Goal: Task Accomplishment & Management: Use online tool/utility

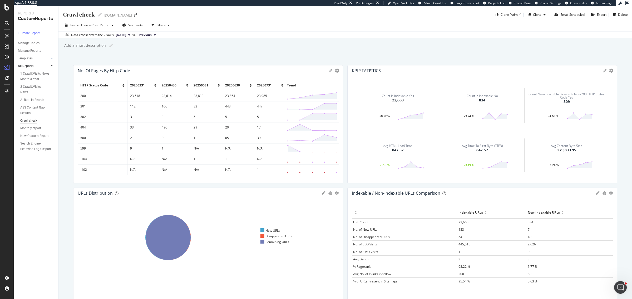
click at [218, 86] on icon at bounding box center [219, 85] width 2 height 3
click at [187, 86] on th "20250430" at bounding box center [175, 85] width 32 height 11
click at [155, 86] on icon at bounding box center [155, 85] width 2 height 3
click at [328, 69] on icon at bounding box center [330, 71] width 4 height 4
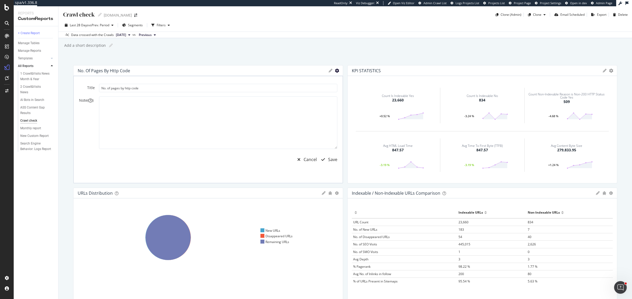
click at [335, 70] on icon "gear" at bounding box center [337, 71] width 4 height 4
click at [29, 43] on div "Manage Tables" at bounding box center [29, 44] width 22 height 6
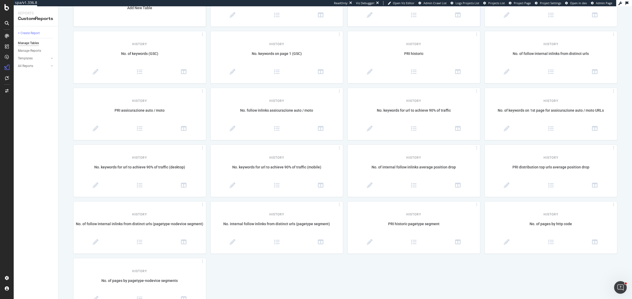
scroll to position [99, 0]
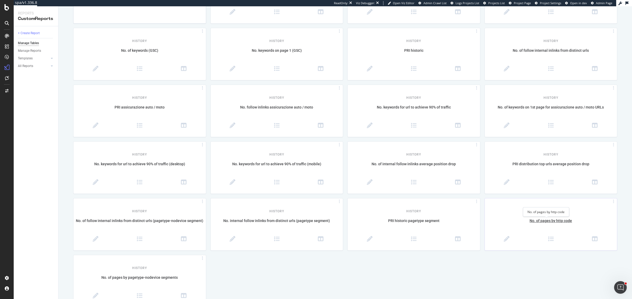
click at [555, 226] on div "No. of pages by http code" at bounding box center [550, 223] width 132 height 11
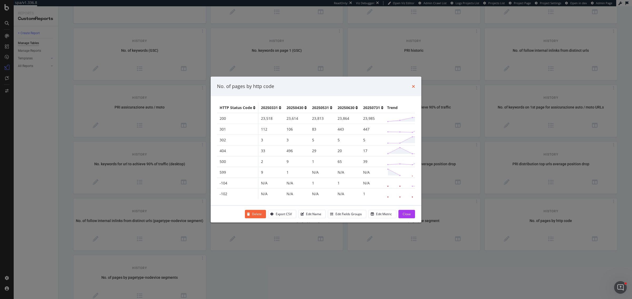
click at [412, 85] on icon "times" at bounding box center [413, 86] width 3 height 4
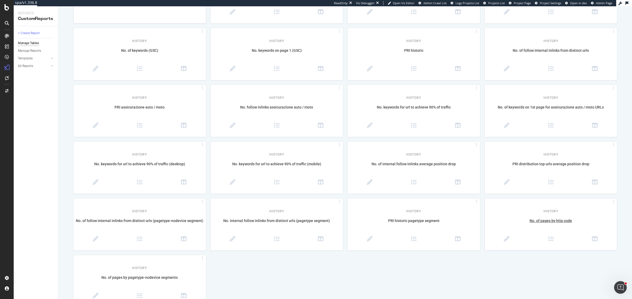
click at [500, 236] on div at bounding box center [550, 240] width 132 height 13
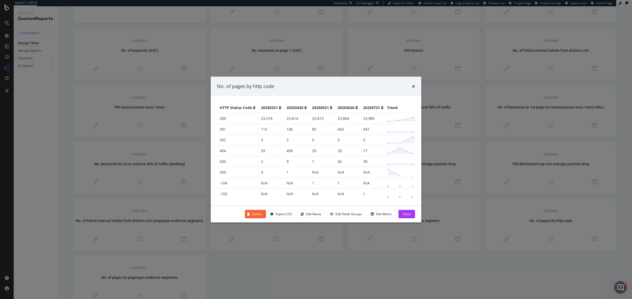
click at [355, 106] on icon "modal" at bounding box center [356, 108] width 2 height 4
click at [330, 106] on icon "modal" at bounding box center [331, 108] width 2 height 4
click at [279, 106] on icon "modal" at bounding box center [280, 108] width 2 height 4
click at [406, 216] on div "Close" at bounding box center [406, 214] width 8 height 4
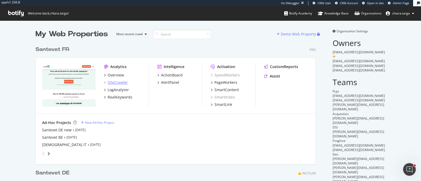
click at [109, 83] on div "SiteCrawler" at bounding box center [118, 82] width 20 height 5
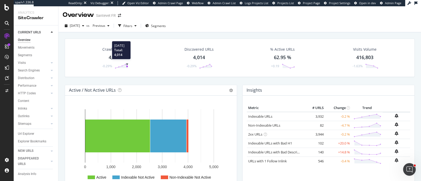
click at [126, 66] on icon at bounding box center [121, 66] width 13 height 5
click at [29, 96] on div "HTTP Codes" at bounding box center [27, 94] width 18 height 6
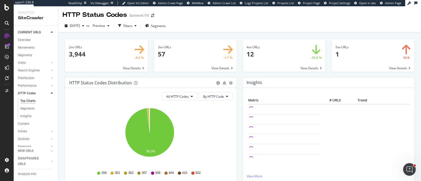
click at [259, 62] on span at bounding box center [284, 55] width 83 height 33
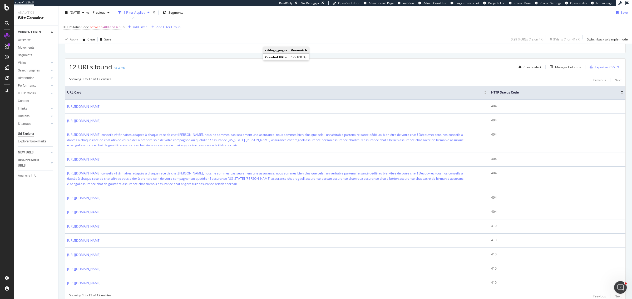
scroll to position [103, 0]
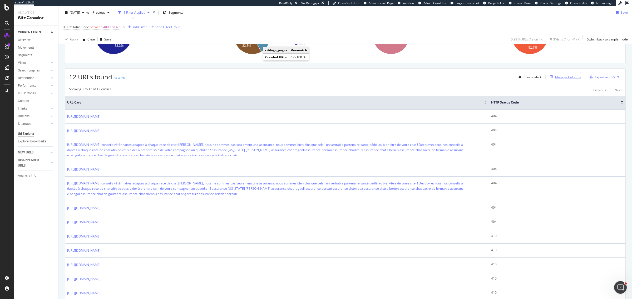
click at [421, 78] on div "Manage Columns" at bounding box center [568, 77] width 26 height 4
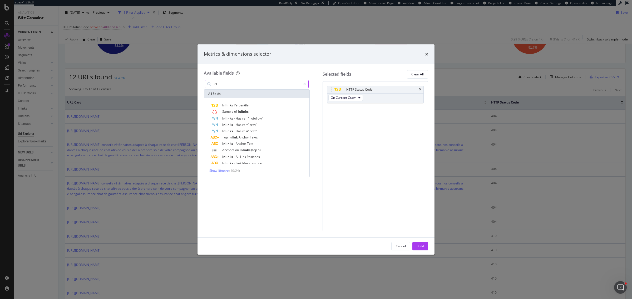
click at [213, 83] on input "inl" at bounding box center [257, 84] width 88 height 8
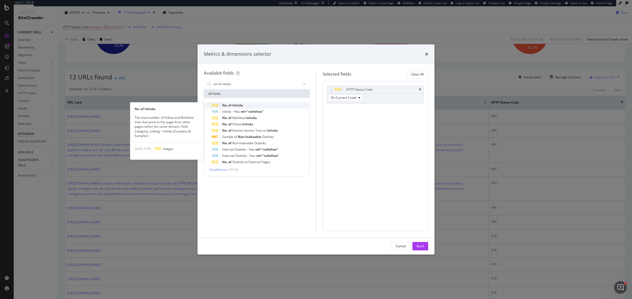
type input "no of inlinks"
click at [238, 103] on div "No. of Inlinks" at bounding box center [259, 105] width 97 height 6
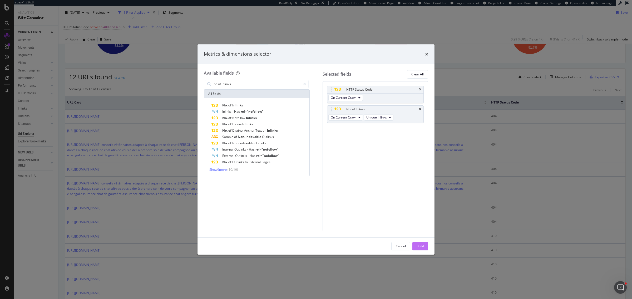
click at [419, 181] on div "Build" at bounding box center [419, 247] width 7 height 8
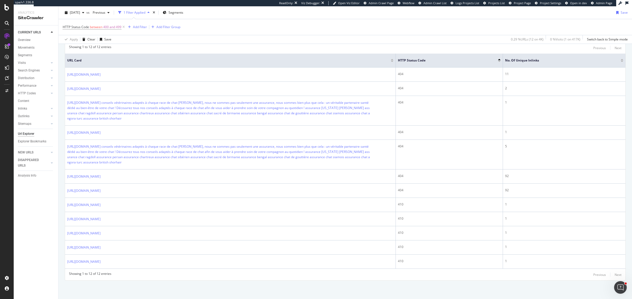
scroll to position [81, 0]
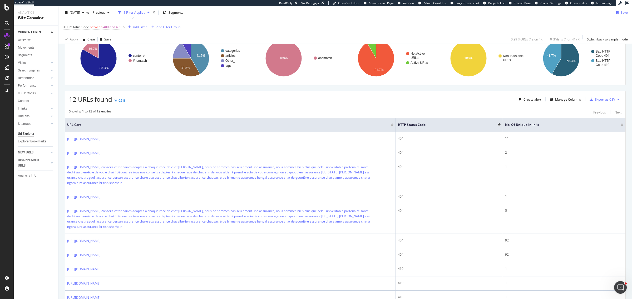
click at [421, 101] on div "Export as CSV" at bounding box center [604, 99] width 20 height 4
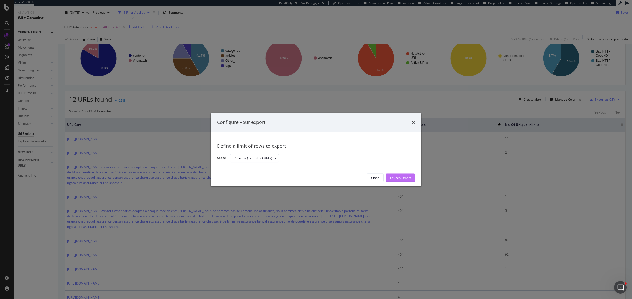
click at [402, 179] on div "Launch Export" at bounding box center [400, 178] width 21 height 4
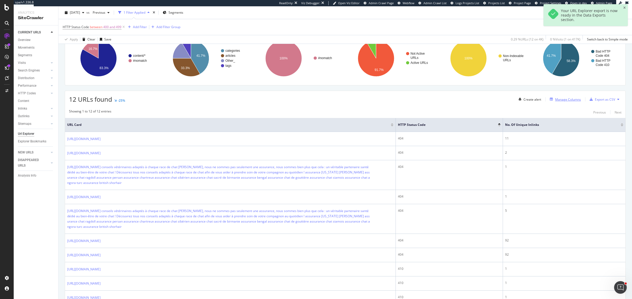
click at [421, 100] on div "Manage Columns" at bounding box center [568, 99] width 26 height 4
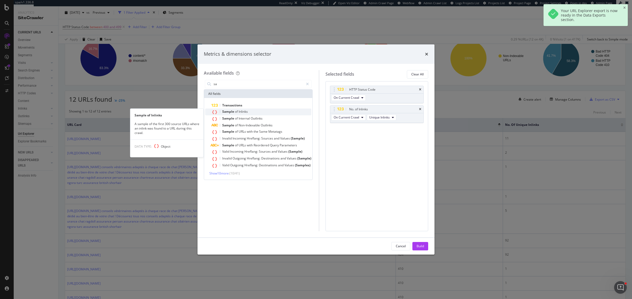
type input "sa"
click at [282, 110] on div "Sample of Inlinks" at bounding box center [261, 112] width 100 height 7
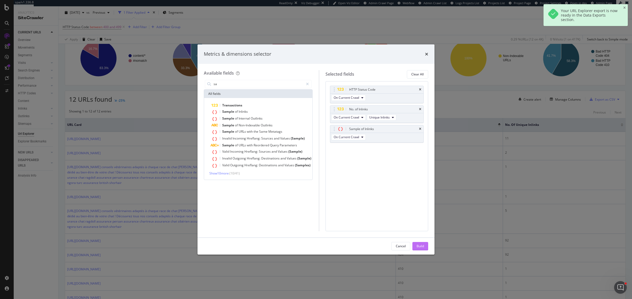
click at [421, 181] on button "Build" at bounding box center [420, 246] width 16 height 8
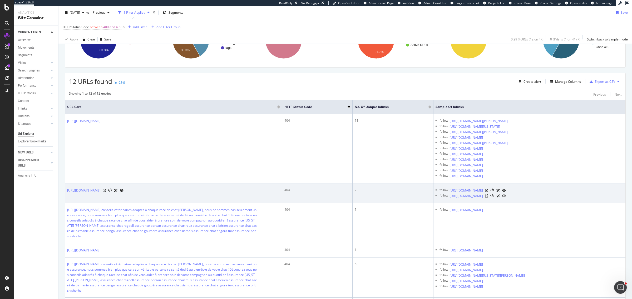
scroll to position [132, 0]
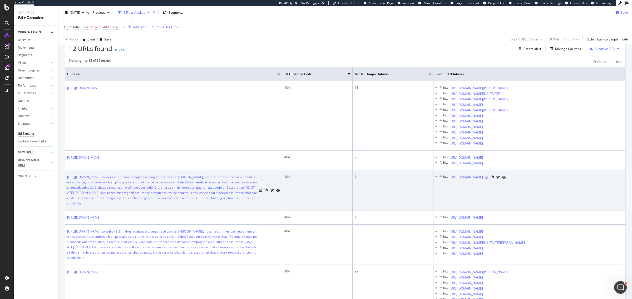
click at [421, 179] on icon at bounding box center [486, 177] width 3 height 3
drag, startPoint x: 66, startPoint y: 176, endPoint x: 115, endPoint y: 172, distance: 49.1
click at [115, 172] on td "https://www.santevet.com/nos conseils vétérinaires adaptés à chaque race de cha…" at bounding box center [173, 191] width 217 height 40
click at [145, 176] on link "https://www.santevet.com/nos conseils vétérinaires adaptés à chaque race de cha…" at bounding box center [162, 191] width 190 height 32
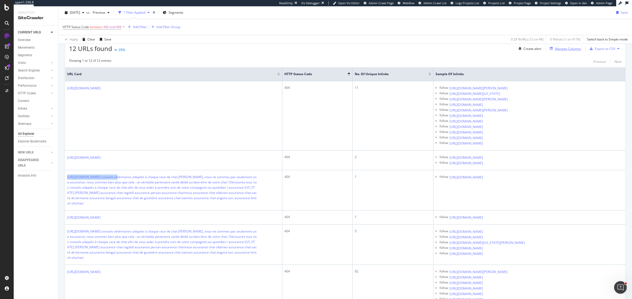
click at [421, 52] on div "Manage Columns" at bounding box center [563, 49] width 33 height 6
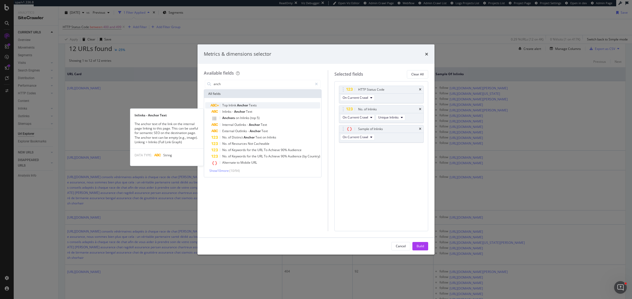
type input "anch"
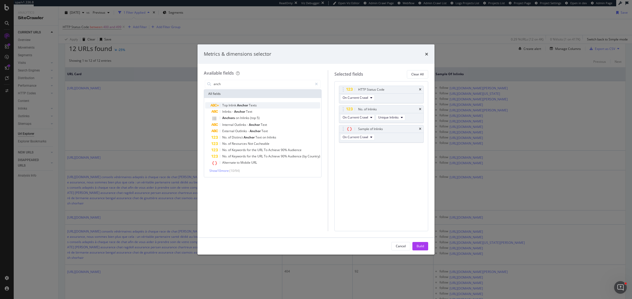
click at [255, 106] on span "Texts" at bounding box center [253, 105] width 8 height 4
click at [421, 181] on div "Cancel Build" at bounding box center [315, 246] width 237 height 17
click at [421, 181] on button "Build" at bounding box center [420, 246] width 16 height 8
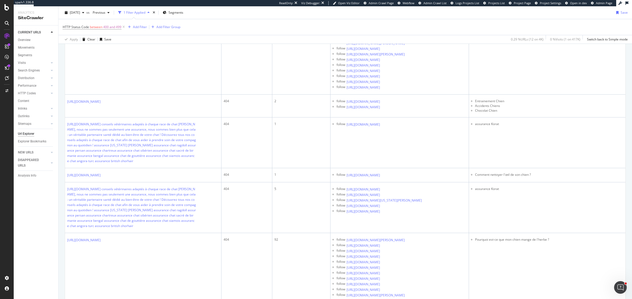
scroll to position [197, 0]
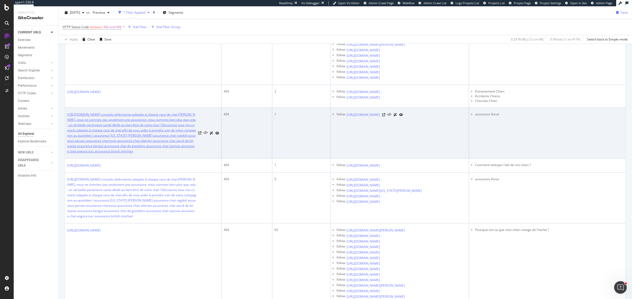
click at [159, 154] on link "https://www.santevet.com/nos conseils vétérinaires adaptés à chaque race de cha…" at bounding box center [131, 133] width 129 height 42
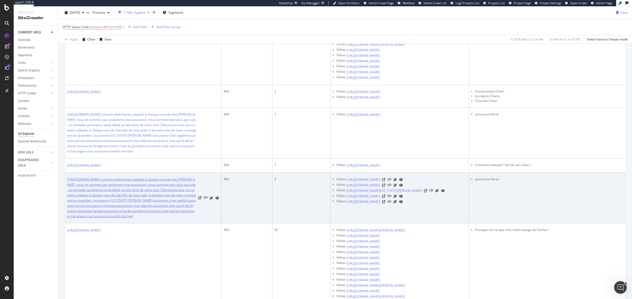
click at [148, 181] on link "https://www.santevet.com/Nos conseils vétérinaires adaptés à chaque race de cha…" at bounding box center [131, 198] width 129 height 42
click at [385, 181] on icon at bounding box center [383, 185] width 3 height 3
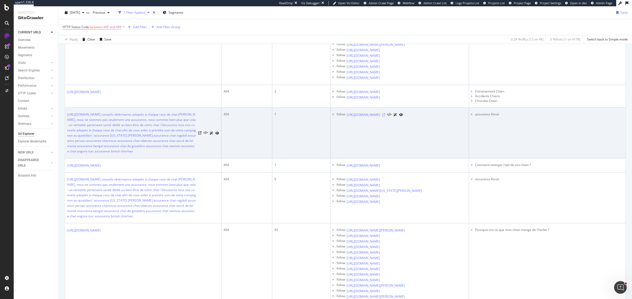
click at [385, 117] on icon at bounding box center [383, 114] width 3 height 3
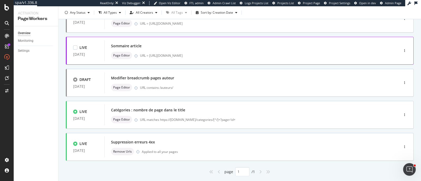
scroll to position [95, 0]
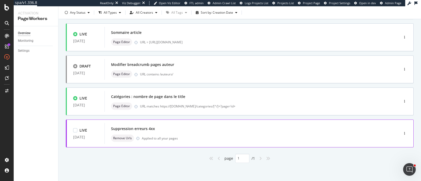
click at [241, 133] on div "Suppression erreurs 4xx Remove Urls Applied to all your pages" at bounding box center [244, 133] width 266 height 17
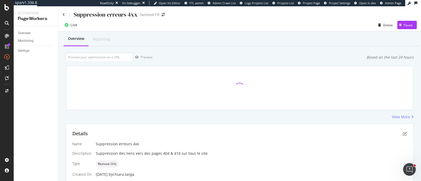
scroll to position [128, 0]
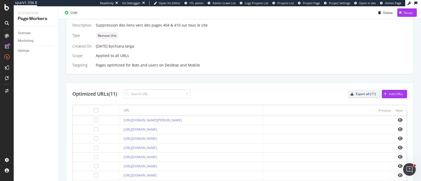
click at [367, 93] on div "Export all (11)" at bounding box center [366, 94] width 20 height 4
click at [367, 94] on div "Export all (11)" at bounding box center [366, 94] width 20 height 4
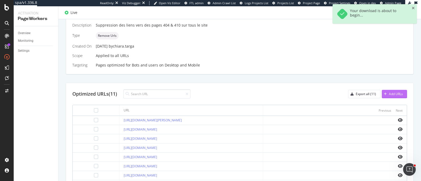
click at [394, 94] on div "Add URLs" at bounding box center [396, 94] width 14 height 4
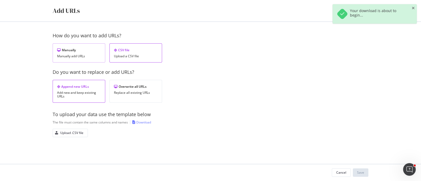
click at [73, 58] on div "Manually add URLs" at bounding box center [79, 56] width 44 height 4
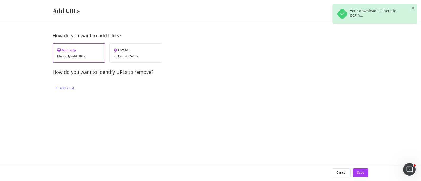
click at [77, 88] on div "Add a URL" at bounding box center [130, 88] width 155 height 8
click at [70, 89] on div "Add a URL" at bounding box center [67, 88] width 15 height 4
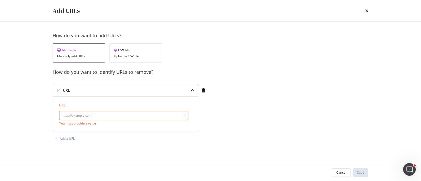
click at [81, 116] on input "modal" at bounding box center [123, 115] width 129 height 9
paste input "https://www.santevet.com/categories/entretien-bien-etre-1"
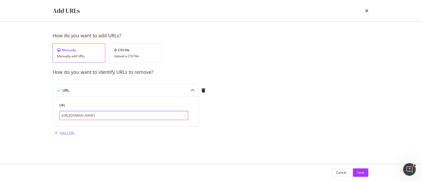
type input "https://www.santevet.com/categories/entretien-bien-etre-1"
click at [67, 131] on div "Add a URL" at bounding box center [67, 133] width 15 height 4
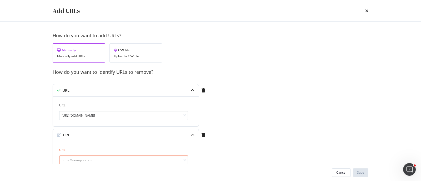
click at [122, 157] on input "modal" at bounding box center [123, 160] width 129 height 9
paste input "https://www.santevet.com/categories/assurance-chat"
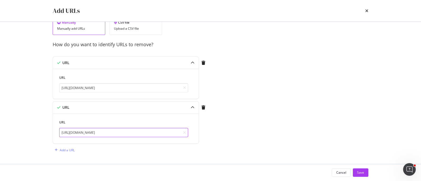
type input "https://www.santevet.com/categories/assurance-chat"
click at [71, 149] on div "Add a URL" at bounding box center [67, 150] width 15 height 4
click at [86, 152] on div "URL" at bounding box center [115, 152] width 125 height 5
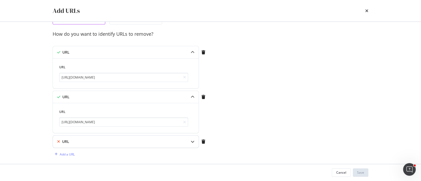
scroll to position [42, 0]
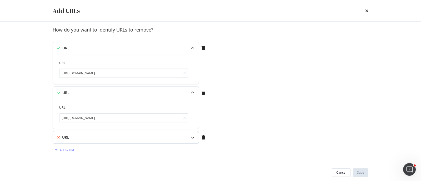
click at [70, 138] on div "URL" at bounding box center [115, 137] width 125 height 5
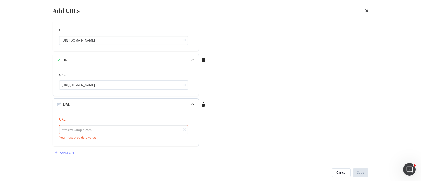
click at [73, 131] on input "modal" at bounding box center [123, 129] width 129 height 9
paste input "[URL][DOMAIN_NAME]"
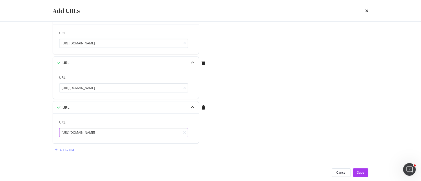
type input "[URL][DOMAIN_NAME]"
click at [66, 148] on div "Add a URL" at bounding box center [67, 150] width 15 height 4
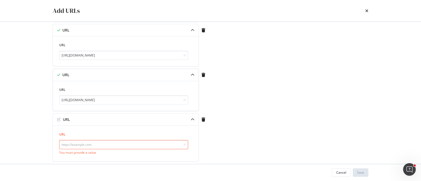
click at [102, 140] on input "modal" at bounding box center [123, 144] width 129 height 9
type input "v"
paste input "[URL][DOMAIN_NAME]"
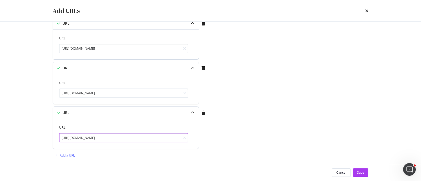
scroll to position [117, 0]
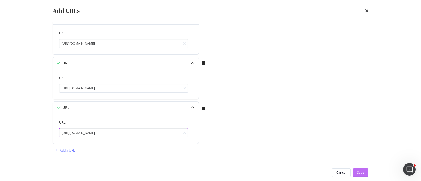
type input "[URL][DOMAIN_NAME]"
click at [360, 173] on div "Save" at bounding box center [360, 173] width 7 height 4
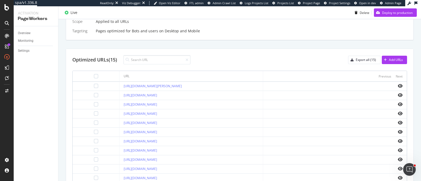
scroll to position [227, 0]
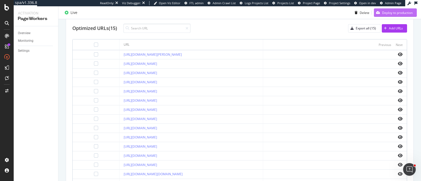
click at [383, 13] on div "Deploy to production" at bounding box center [397, 12] width 31 height 4
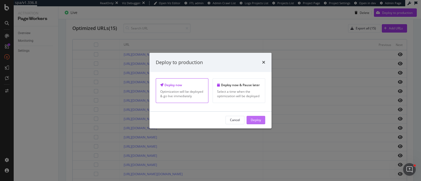
click at [263, 116] on button "Deploy" at bounding box center [256, 120] width 19 height 8
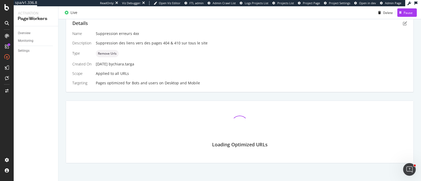
scroll to position [131, 0]
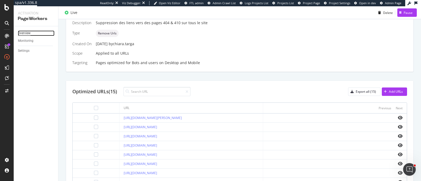
click at [20, 35] on div "Overview" at bounding box center [24, 34] width 13 height 6
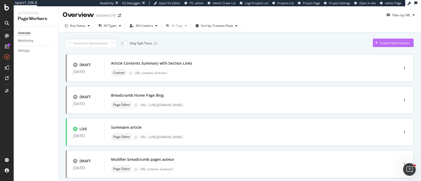
click at [375, 41] on icon "button" at bounding box center [376, 42] width 3 height 3
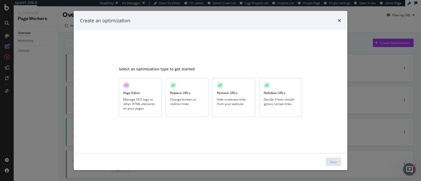
click at [189, 98] on div "Change broken or redirect links" at bounding box center [187, 101] width 34 height 9
click at [329, 161] on button "Next" at bounding box center [333, 162] width 15 height 8
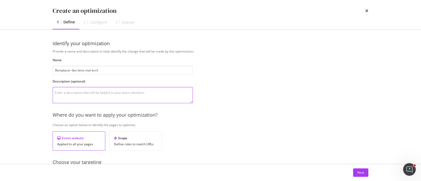
click at [116, 89] on textarea "modal" at bounding box center [123, 95] width 140 height 16
drag, startPoint x: 111, startPoint y: 72, endPoint x: 27, endPoint y: 70, distance: 84.0
click at [27, 70] on div "Create an optimization 1 Define 2 Configure 3 Deploy Identify your optimization…" at bounding box center [210, 90] width 421 height 181
paste input "<a rel="noopener" target="_blank" href="Nos%20conseils%20vé"
type input "<a rel="noopener" target="_blank" href="Nos%20conseils%20vét"
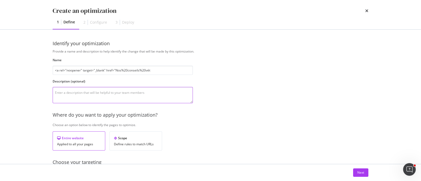
click at [89, 97] on textarea "modal" at bounding box center [123, 95] width 140 height 16
paste textarea "<a rel="noopener" target="_blank" href="Nos%20conseils%20vétérinaires%20adaptés…"
type textarea "<a rel="noopener" target="_blank" href="Nos%20conseils%20vétérinaires%20adaptés…"
click at [89, 97] on textarea "modal" at bounding box center [123, 95] width 140 height 16
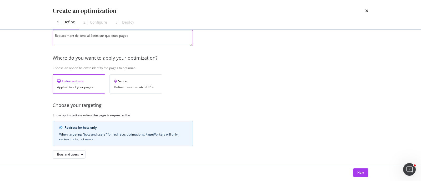
scroll to position [66, 0]
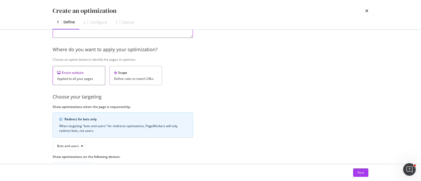
type textarea "Replacement de liens al écrits sur quelques pages"
click at [111, 80] on div "Scope Define rules to match URLs" at bounding box center [135, 75] width 53 height 19
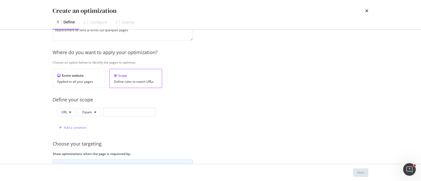
scroll to position [61, 0]
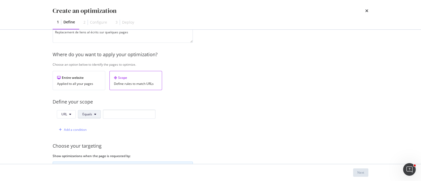
click at [81, 116] on button "Equals" at bounding box center [89, 114] width 23 height 8
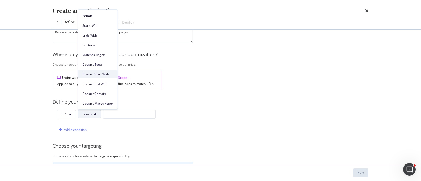
click at [101, 76] on span "Doesn't Start With" at bounding box center [97, 74] width 31 height 5
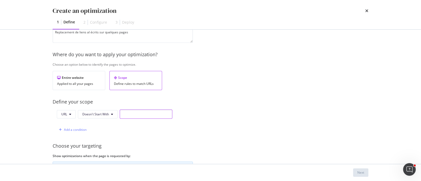
click at [134, 114] on input "modal" at bounding box center [146, 114] width 53 height 9
paste input "https://www.santevet.com/assurance-mutuelle-chat-"
drag, startPoint x: 165, startPoint y: 114, endPoint x: 180, endPoint y: 113, distance: 15.0
click at [180, 113] on div "URL Doesn't Start With https://www.santevet.com/assurance-mutuelle-chat- Add a …" at bounding box center [123, 122] width 140 height 25
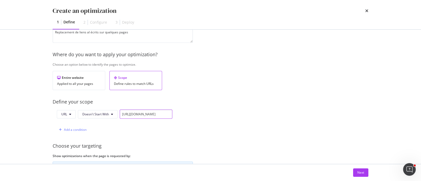
click at [166, 113] on input "https://www.santevet.com/assurance-mutuelle-chat-" at bounding box center [146, 114] width 53 height 9
drag, startPoint x: 163, startPoint y: 114, endPoint x: 173, endPoint y: 115, distance: 9.8
click at [173, 115] on div "URL Doesn't Start With https://www.santevet.com/assurance-mutuelle-chat- Add a …" at bounding box center [123, 122] width 140 height 25
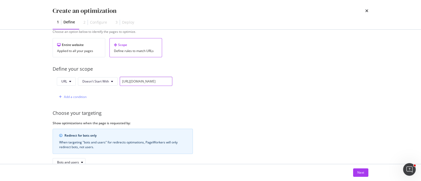
scroll to position [126, 0]
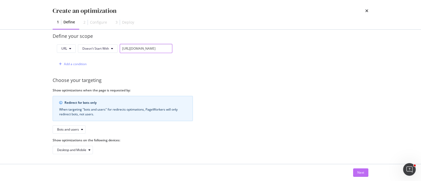
type input "https://www.santevet.com/assurance-mutuelle-"
click at [356, 171] on button "Next" at bounding box center [360, 173] width 15 height 8
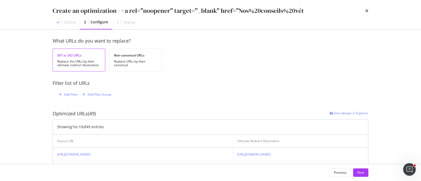
scroll to position [18, 0]
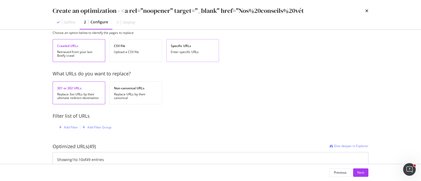
click at [197, 55] on div "Specific URLs Enter specific URLs" at bounding box center [192, 50] width 53 height 23
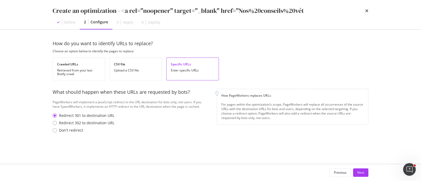
scroll to position [0, 0]
click at [77, 132] on div "Don't redirect" at bounding box center [71, 130] width 24 height 5
click at [359, 172] on div "Next" at bounding box center [360, 173] width 7 height 4
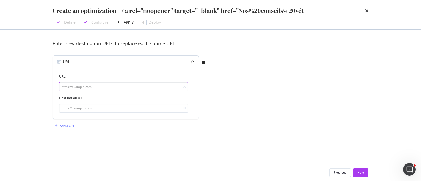
click at [118, 89] on input "modal" at bounding box center [123, 86] width 129 height 9
click at [92, 83] on input "modal" at bounding box center [123, 86] width 129 height 9
paste input "https://www.santevet.com/Nos%20conseils%20v%C3%A9t%C3%A9rinaires%20adapt%C3%A9s…"
type input "https://www.santevet.com/Nos%20conseils%20v%C3%A9t%C3%A9rinaires%20adapt%C3%A9s…"
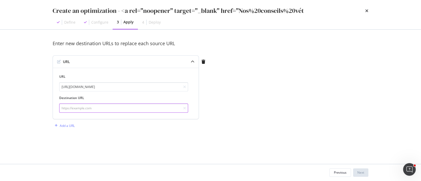
click at [97, 109] on input "modal" at bounding box center [123, 108] width 129 height 9
click at [132, 110] on input "modal" at bounding box center [123, 108] width 129 height 9
paste input "https://www.santevet.com/assurance-mutuelle-chat-korat"
type input "https://www.santevet.com/assurance-mutuelle-chat-korat"
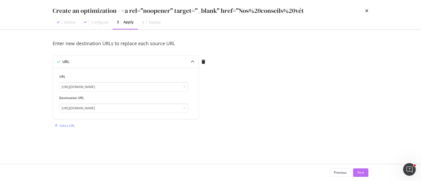
click at [361, 173] on div "Next" at bounding box center [360, 173] width 7 height 4
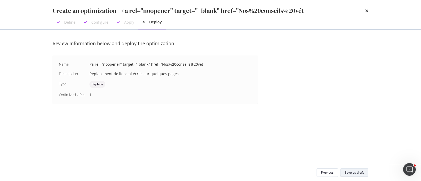
click at [356, 171] on div "Save as draft" at bounding box center [354, 173] width 19 height 4
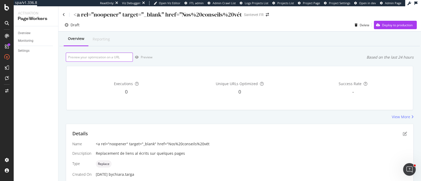
click at [120, 53] on input "url" at bounding box center [99, 57] width 67 height 9
paste input "https://www.santevet.com/assurance-mutuelle-ragdoll"
type input "https://www.santevet.com/assurance-mutuelle-ragdoll"
click at [144, 57] on div "Preview" at bounding box center [147, 57] width 12 height 4
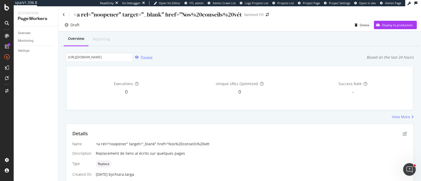
scroll to position [0, 0]
click at [83, 58] on input "https://www.santevet.com/assurance-mutuelle-ragdoll" at bounding box center [99, 57] width 67 height 9
paste input "https://www.santevet.com/assurance-mutuelle-chat-savannah"
type input "https://www.santevet.com/assurance-mutuelle-chat-savannah"
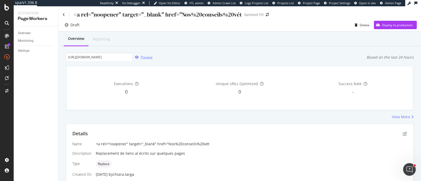
scroll to position [0, 0]
click at [151, 53] on div "Preview" at bounding box center [142, 57] width 19 height 8
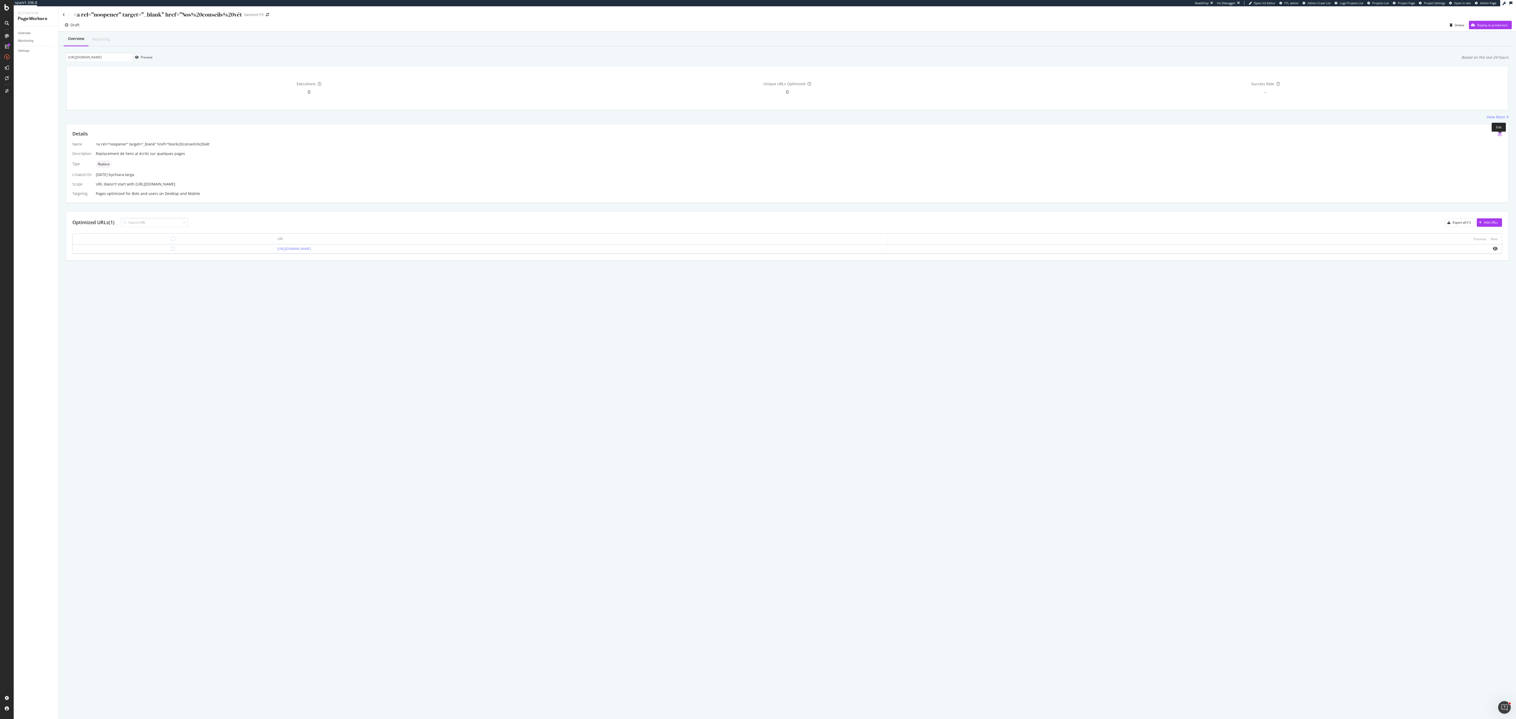
click at [421, 136] on icon "pen-to-square" at bounding box center [1500, 134] width 4 height 4
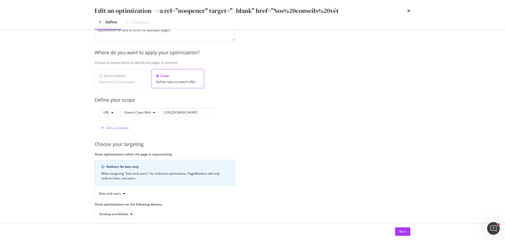
scroll to position [69, 0]
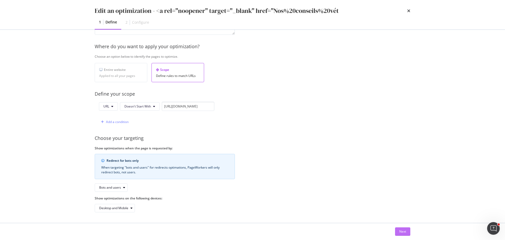
click at [401, 181] on div "Next" at bounding box center [402, 231] width 7 height 4
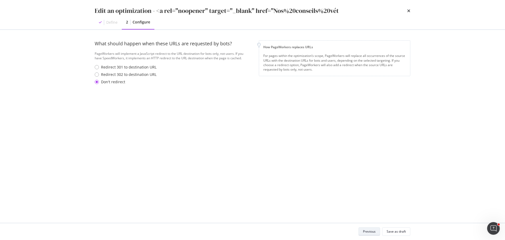
click at [372, 181] on div "Previous" at bounding box center [369, 231] width 13 height 4
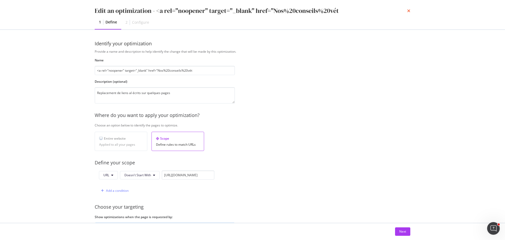
click at [409, 11] on icon "times" at bounding box center [408, 11] width 3 height 4
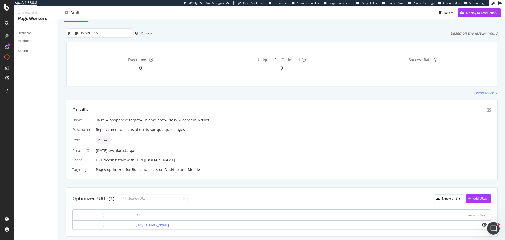
scroll to position [52, 0]
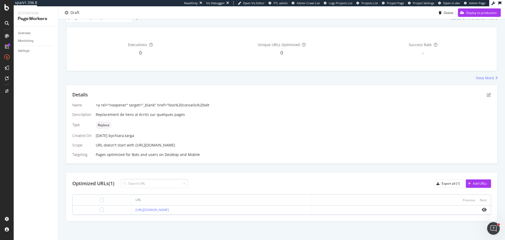
click at [197, 102] on div "<a rel="noopener" target="_blank" href="Nos%20conseils%20vét" at bounding box center [294, 104] width 396 height 5
click at [421, 93] on icon "pen-to-square" at bounding box center [489, 95] width 4 height 4
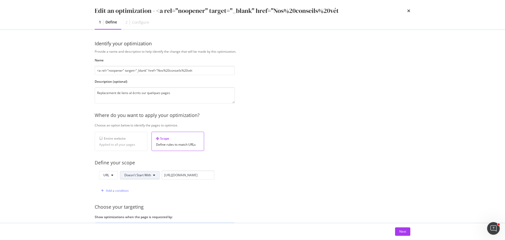
click at [129, 177] on span "Doesn't Start With" at bounding box center [137, 175] width 27 height 4
click at [134, 88] on span "Starts With" at bounding box center [139, 86] width 31 height 5
click at [404, 181] on div "Next" at bounding box center [402, 231] width 7 height 4
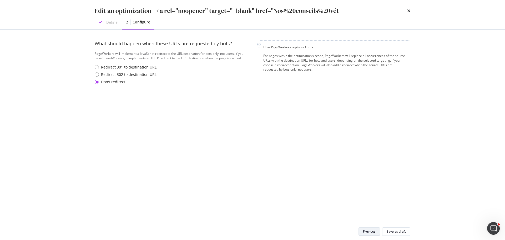
click at [404, 181] on div "Save as draft" at bounding box center [396, 231] width 19 height 4
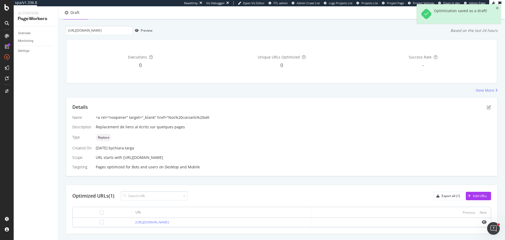
scroll to position [0, 0]
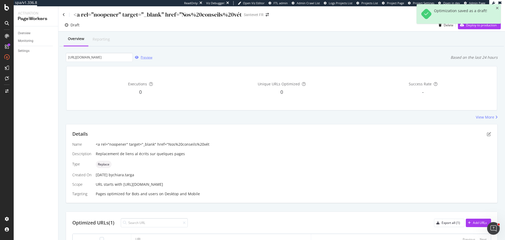
click at [133, 58] on div "button" at bounding box center [137, 57] width 8 height 3
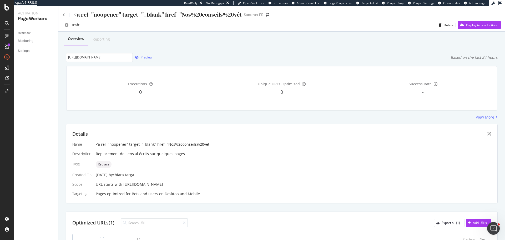
click at [141, 57] on div "Preview" at bounding box center [147, 57] width 12 height 4
click at [77, 53] on input "https://www.santevet.com/assurance-mutuelle-chat-savannah" at bounding box center [99, 57] width 67 height 9
paste input "https://www.santevet.com/assurance-mutuelle-maine-coon"
type input "https://www.santevet.com/assurance-mutuelle-maine-coon"
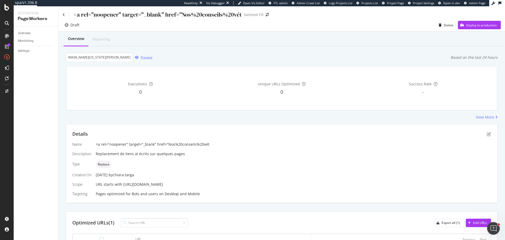
click at [141, 58] on div "Preview" at bounding box center [147, 57] width 12 height 4
click at [421, 24] on div "Deploy to production" at bounding box center [481, 25] width 31 height 4
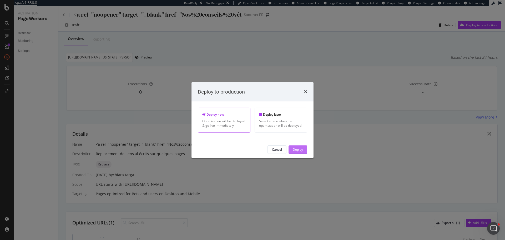
click at [299, 151] on div "Deploy" at bounding box center [298, 149] width 10 height 4
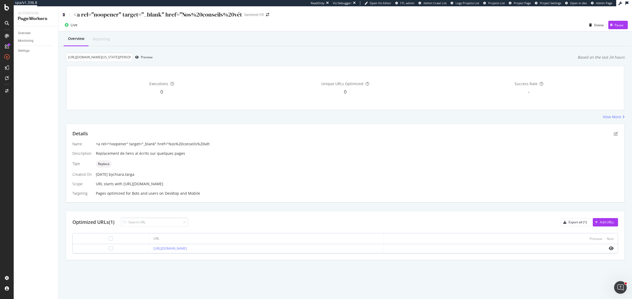
click at [63, 14] on icon at bounding box center [64, 15] width 2 height 4
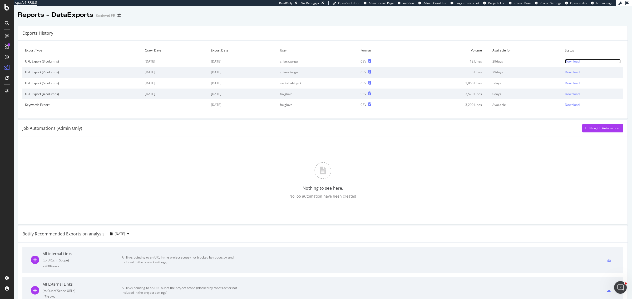
click at [568, 64] on div "Download" at bounding box center [571, 61] width 15 height 4
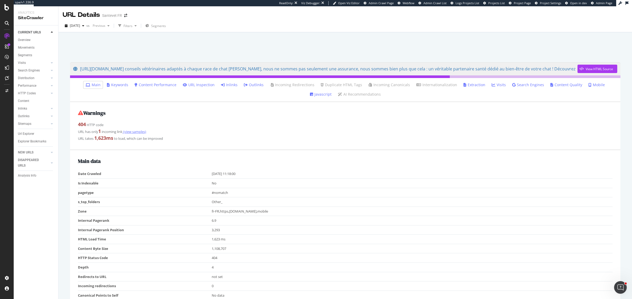
click at [132, 132] on link "(view samples)" at bounding box center [134, 131] width 24 height 5
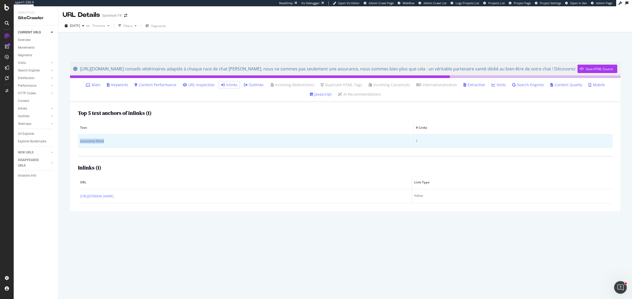
drag, startPoint x: 117, startPoint y: 141, endPoint x: 79, endPoint y: 142, distance: 38.4
click at [79, 142] on td "assurance Korat" at bounding box center [246, 141] width 336 height 13
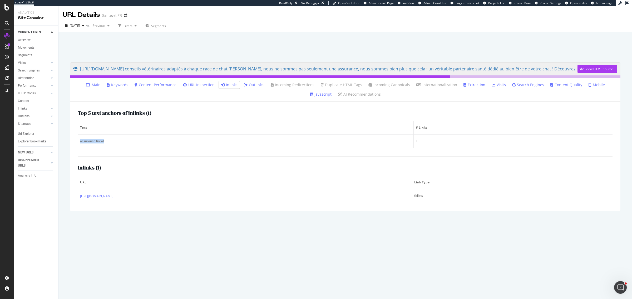
copy div "assurance Korat"
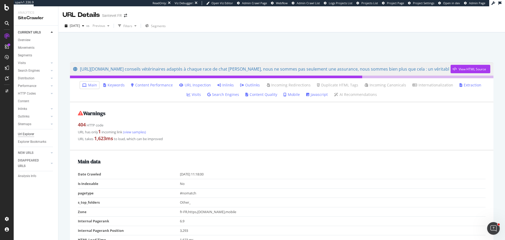
click at [32, 134] on div "Url Explorer" at bounding box center [26, 134] width 16 height 6
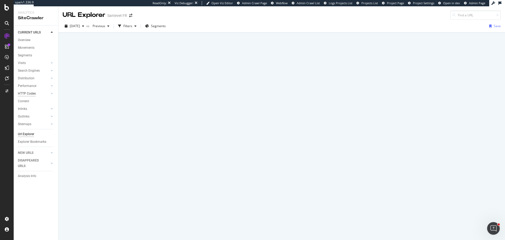
click at [25, 93] on div "HTTP Codes" at bounding box center [27, 94] width 18 height 6
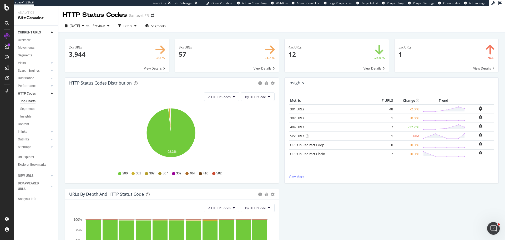
click at [301, 60] on span at bounding box center [337, 55] width 104 height 33
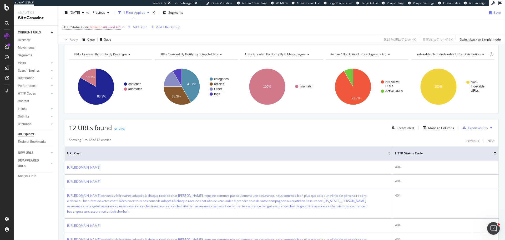
scroll to position [105, 0]
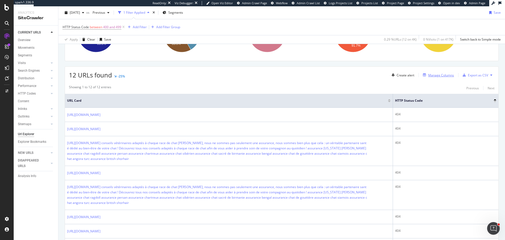
click at [442, 75] on div "Manage Columns" at bounding box center [441, 75] width 26 height 4
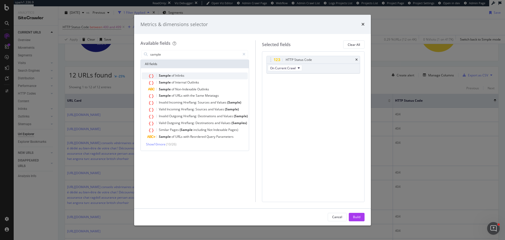
click at [194, 74] on div "Sample of Inlinks" at bounding box center [198, 75] width 100 height 7
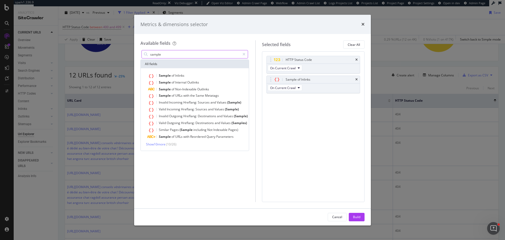
click at [193, 58] on div "sample" at bounding box center [195, 54] width 107 height 8
click at [193, 55] on input "sample" at bounding box center [195, 54] width 91 height 8
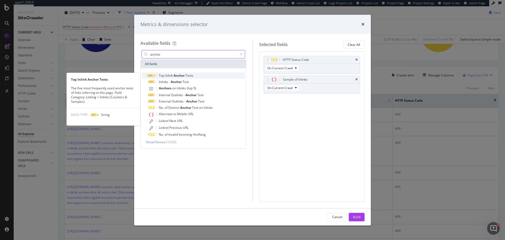
type input "anchor"
click at [190, 76] on span "Texts" at bounding box center [190, 75] width 8 height 4
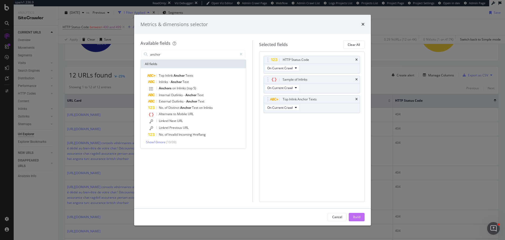
click at [360, 217] on div "Build" at bounding box center [356, 216] width 7 height 4
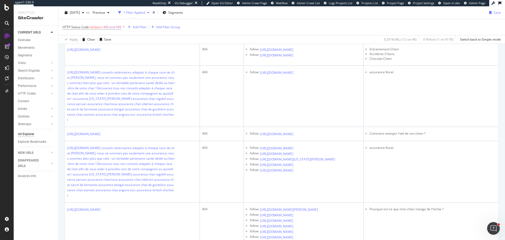
scroll to position [266, 0]
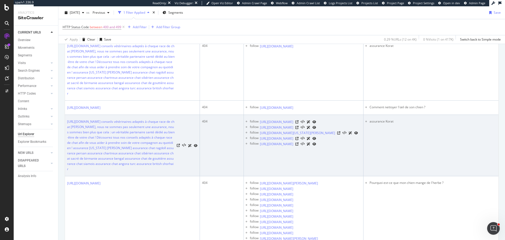
click at [344, 136] on div "[URL][DOMAIN_NAME][US_STATE][PERSON_NAME]" at bounding box center [309, 133] width 98 height 6
click at [341, 134] on icon at bounding box center [338, 132] width 3 height 3
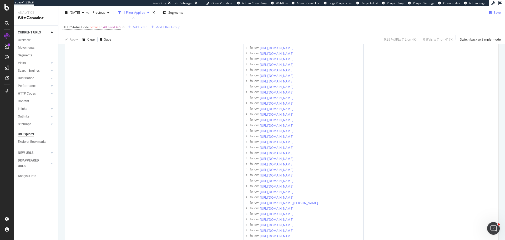
scroll to position [585, 0]
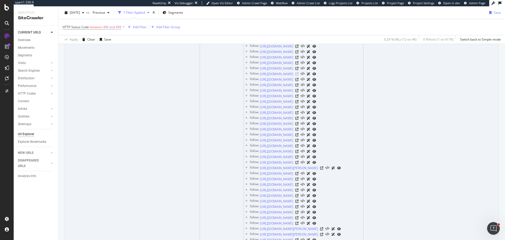
click at [299, 76] on icon at bounding box center [297, 73] width 3 height 3
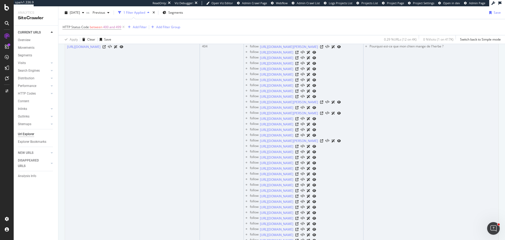
scroll to position [401, 0]
click at [106, 50] on icon at bounding box center [104, 48] width 3 height 3
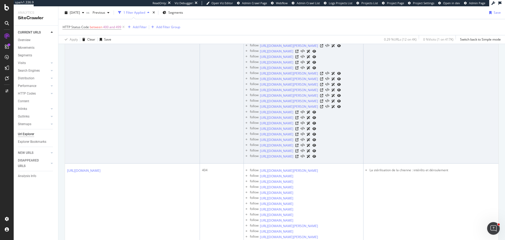
scroll to position [691, 0]
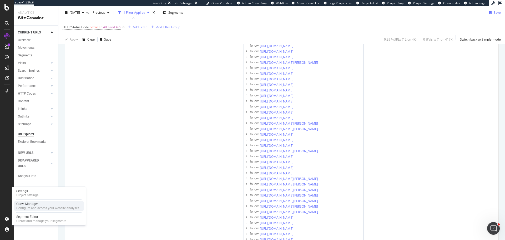
click at [32, 203] on div "Crawl Manager" at bounding box center [47, 204] width 63 height 4
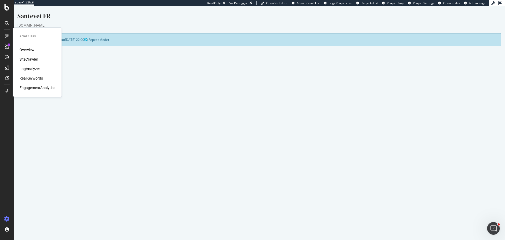
click at [26, 58] on div "SiteCrawler" at bounding box center [28, 59] width 19 height 5
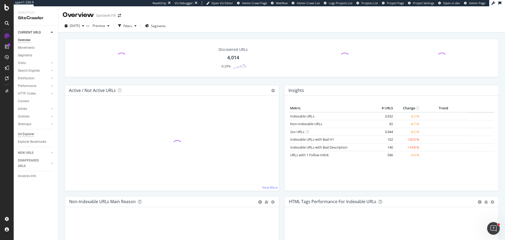
click at [29, 133] on div "Url Explorer" at bounding box center [26, 134] width 16 height 6
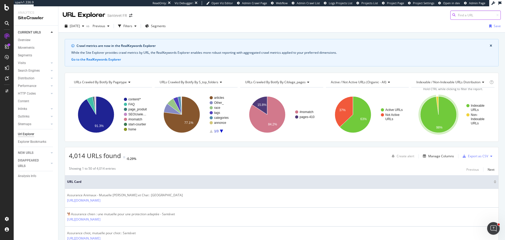
click at [468, 16] on input at bounding box center [476, 15] width 51 height 9
paste input "https://www.santevet.com/tags/chien-courant"
type input "https://www.santevet.com/tags/chien-courant"
click at [453, 25] on div "Chiens courants : Tout sur les races de cette catégorie !" at bounding box center [444, 24] width 105 height 4
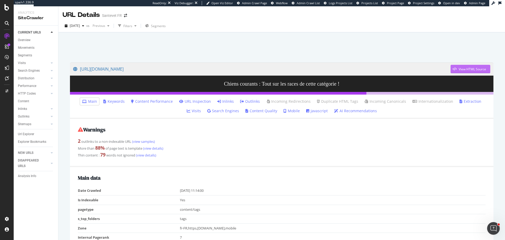
click at [454, 71] on div "button" at bounding box center [455, 68] width 8 height 3
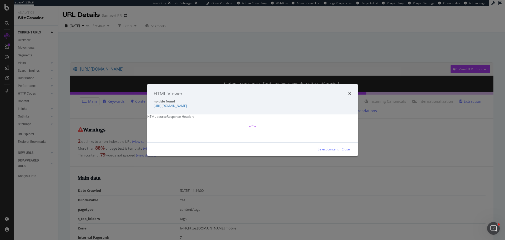
click at [342, 151] on div "Close" at bounding box center [346, 149] width 8 height 4
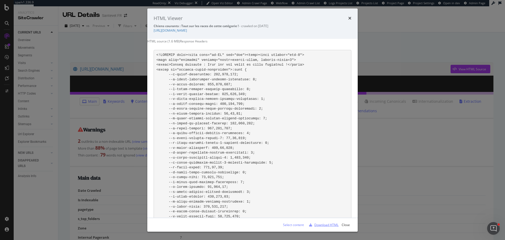
click at [326, 224] on div "Download HTML" at bounding box center [326, 224] width 24 height 4
click at [6, 70] on div "HTML Viewer Chiens courants : Tout sur les races de cette catégorie ! - crawled…" at bounding box center [252, 120] width 505 height 240
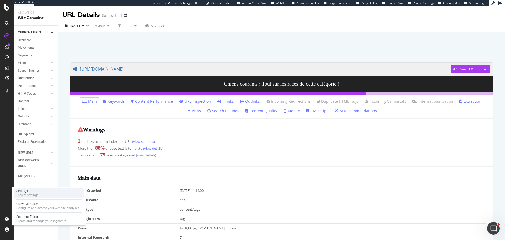
click at [30, 192] on div "Settings" at bounding box center [27, 191] width 22 height 4
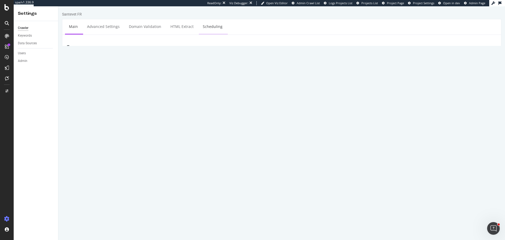
click at [214, 25] on link "Scheduling" at bounding box center [213, 26] width 28 height 14
click at [174, 30] on link "HTML Extract" at bounding box center [182, 26] width 31 height 14
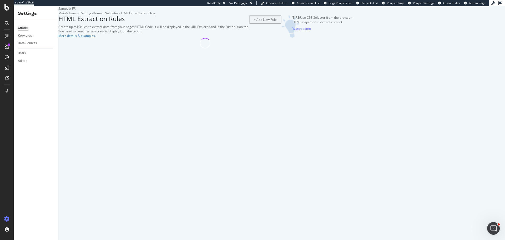
select select "exist"
select select "count"
select select "list"
select select "d"
select select "fr_full_year"
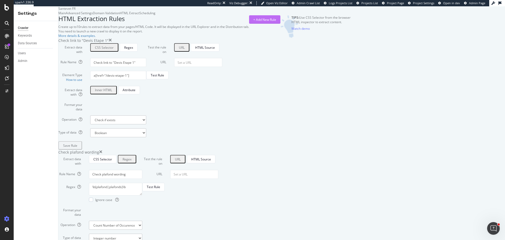
click at [276, 22] on div "+ Add New Rule" at bounding box center [264, 19] width 23 height 4
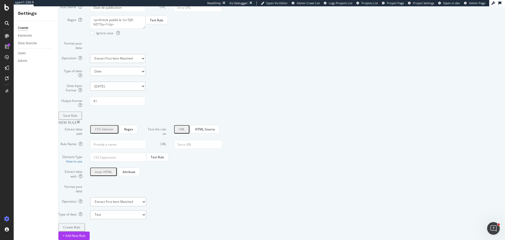
scroll to position [915, 0]
paste input "[data-btfy-pw-id]"
type input "[data-btfy-pw-id]"
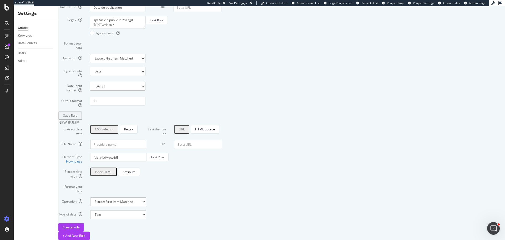
paste input "PW Optimizations"
type input "PW Optimizations"
click at [136, 169] on div "Attribute" at bounding box center [129, 171] width 13 height 4
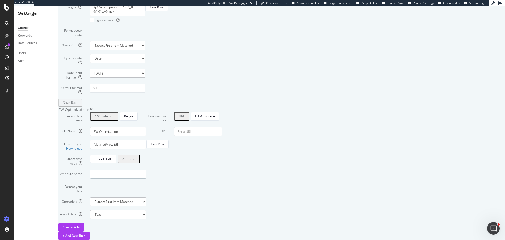
click at [146, 171] on input "Attribute name" at bounding box center [118, 173] width 56 height 9
paste input "data-btfy-pw-id"
type input "data-btfy-pw-id"
select select "list"
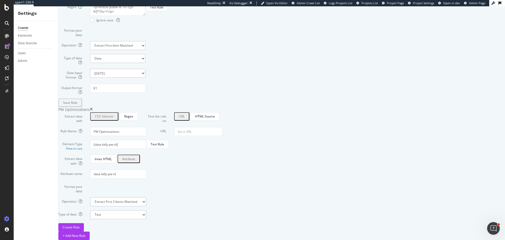
click at [84, 223] on button "Create Rule" at bounding box center [71, 227] width 26 height 8
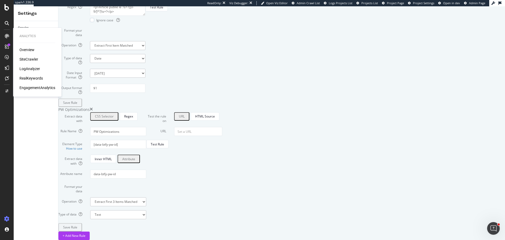
click at [27, 56] on div "Overview SiteCrawler LogAnalyzer RealKeywords EngagementAnalytics" at bounding box center [37, 68] width 36 height 43
click at [28, 58] on div "SiteCrawler" at bounding box center [28, 59] width 19 height 5
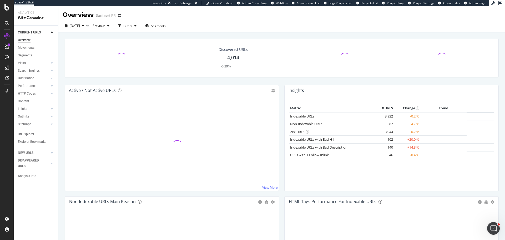
click at [27, 132] on div "Url Explorer" at bounding box center [26, 134] width 16 height 6
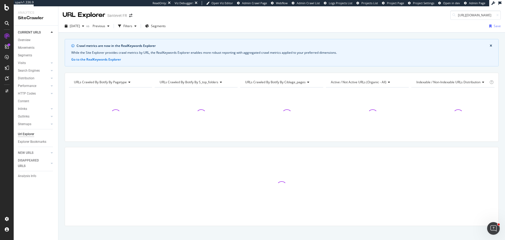
scroll to position [0, 31]
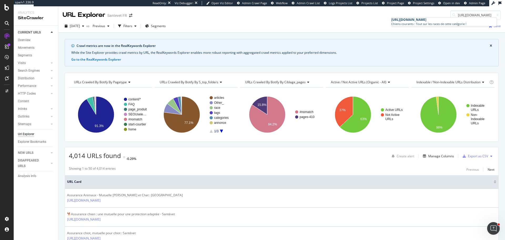
type input "https://www.santevet.com/tags/chien-courant"
click at [427, 22] on span "https://www.santevet.com/tags/chien-courant" at bounding box center [409, 19] width 35 height 4
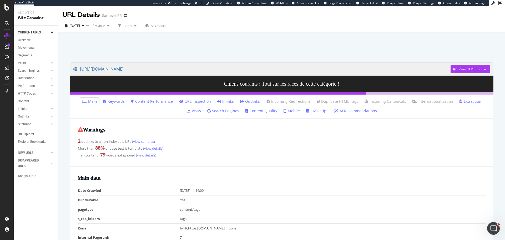
click at [311, 111] on link "Javascript" at bounding box center [317, 110] width 22 height 5
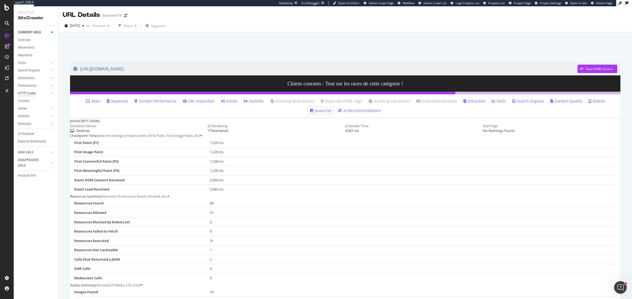
click at [35, 94] on div "HTTP Codes" at bounding box center [27, 94] width 18 height 6
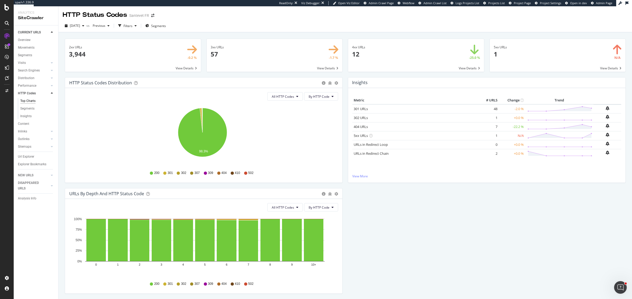
click at [382, 63] on span at bounding box center [416, 55] width 136 height 33
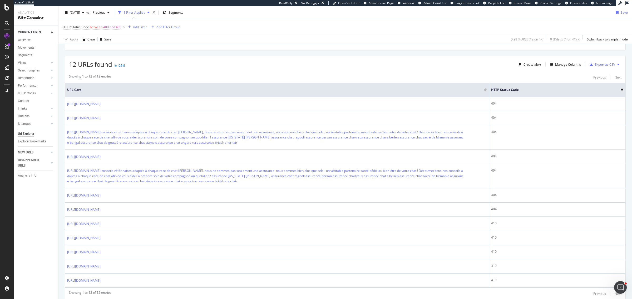
scroll to position [132, 0]
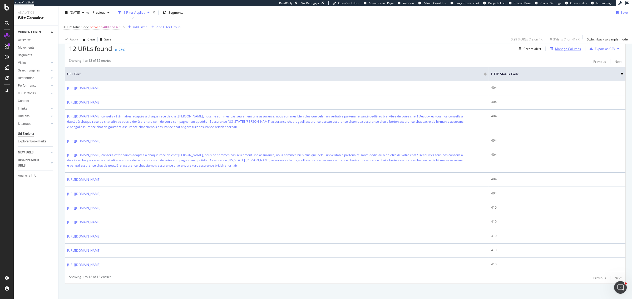
click at [558, 52] on div "Manage Columns" at bounding box center [563, 49] width 33 height 6
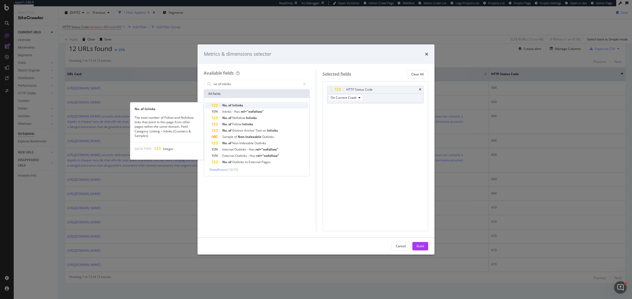
type input "no of inlinks"
click at [259, 107] on div "No. of Inlinks" at bounding box center [259, 105] width 97 height 6
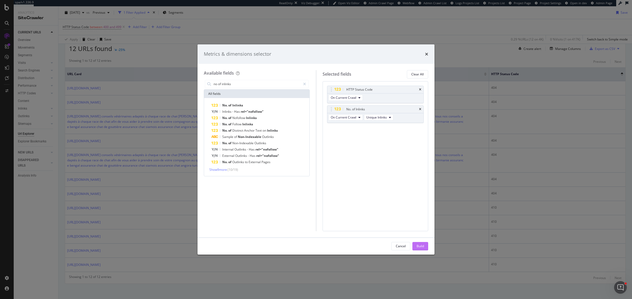
click at [419, 245] on div "Build" at bounding box center [419, 246] width 7 height 4
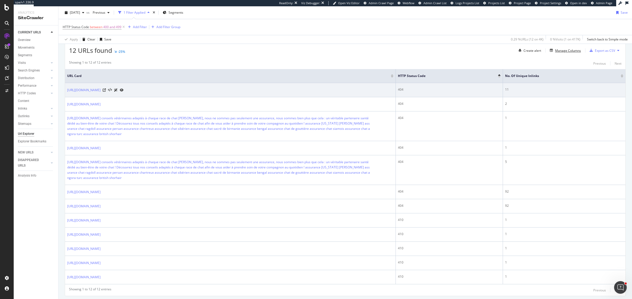
scroll to position [132, 0]
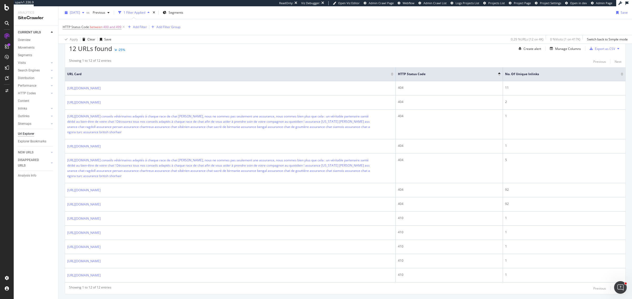
click at [86, 15] on div "2025 Aug. 21st" at bounding box center [75, 13] width 24 height 8
click at [93, 41] on div "2025 Aug. 17th" at bounding box center [84, 41] width 29 height 5
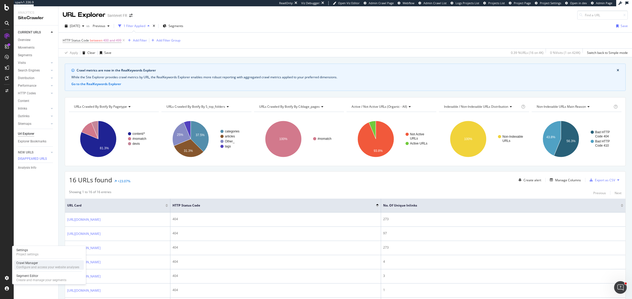
click at [32, 263] on div "Crawl Manager" at bounding box center [47, 263] width 63 height 4
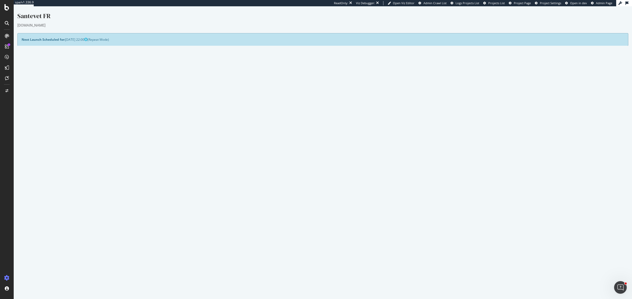
click at [324, 150] on button "Yes! Start Now" at bounding box center [316, 148] width 33 height 8
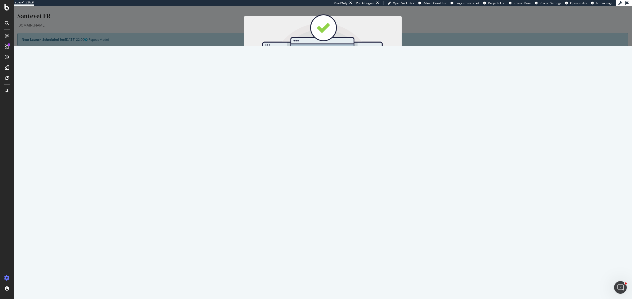
click at [334, 96] on button "Start Now" at bounding box center [332, 93] width 23 height 9
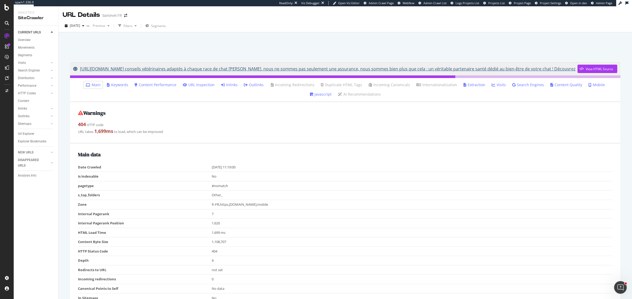
click at [548, 68] on link "[URL][DOMAIN_NAME] conseils vétérinaires adaptés à chaque race de chat [PERSON_…" at bounding box center [325, 68] width 504 height 13
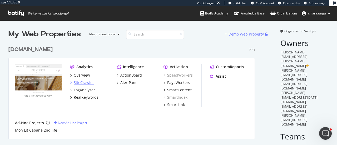
click at [87, 84] on div "SiteCrawler" at bounding box center [84, 82] width 20 height 5
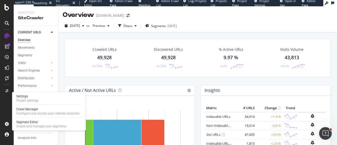
click at [28, 94] on div "Settings" at bounding box center [27, 96] width 22 height 4
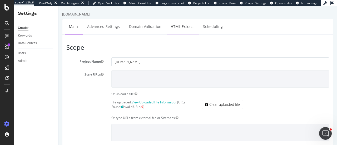
click at [184, 25] on link "HTML Extract" at bounding box center [182, 26] width 31 height 14
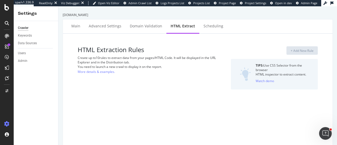
select select "i"
select select "count"
select select "exist"
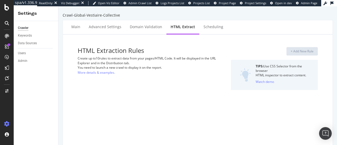
select select "list"
select select "i"
select select "count"
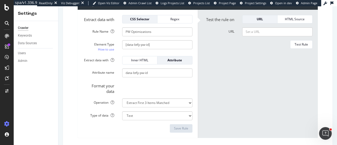
scroll to position [921, 0]
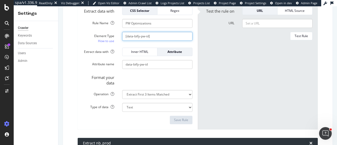
drag, startPoint x: 153, startPoint y: 67, endPoint x: 119, endPoint y: 67, distance: 34.5
click at [119, 41] on div "[data-btfy-pw-id]" at bounding box center [157, 36] width 78 height 9
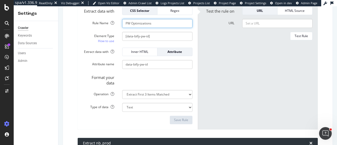
drag, startPoint x: 154, startPoint y: 57, endPoint x: 119, endPoint y: 57, distance: 35.3
click at [119, 28] on div "PW Optimizations" at bounding box center [157, 23] width 78 height 9
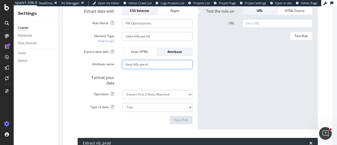
drag, startPoint x: 154, startPoint y: 97, endPoint x: 111, endPoint y: 95, distance: 42.9
click at [111, 69] on div "Attribute name data-btfy-pw-id" at bounding box center [137, 64] width 117 height 9
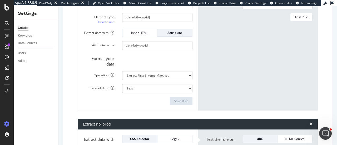
scroll to position [947, 0]
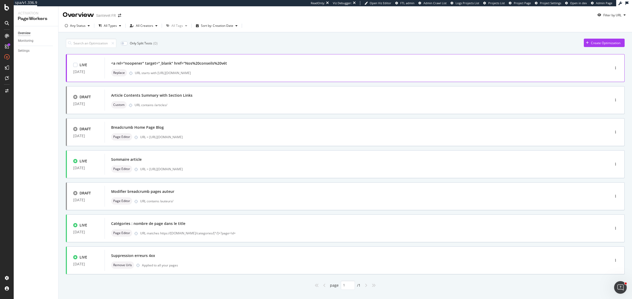
click at [209, 78] on div "<a rel="noopener" target="_blank" href="Nos%20conseils%20vét Replace URL starts…" at bounding box center [348, 68] width 489 height 21
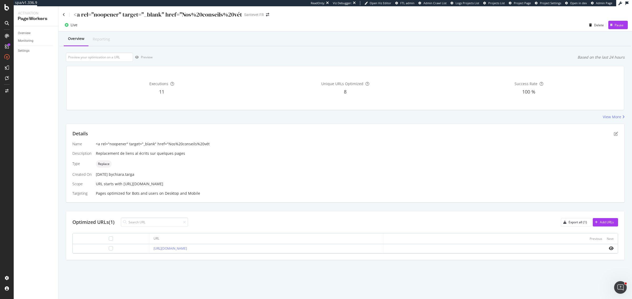
scroll to position [0, 45]
click at [615, 136] on icon "pen-to-square" at bounding box center [615, 134] width 4 height 4
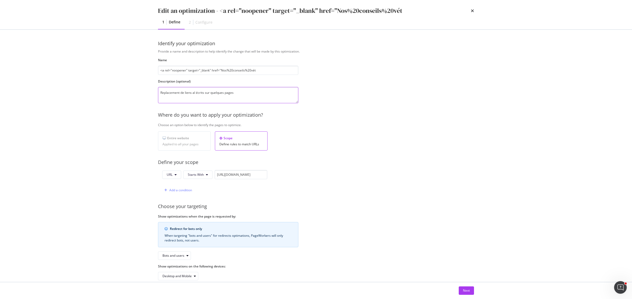
drag, startPoint x: 183, startPoint y: 94, endPoint x: 110, endPoint y: 93, distance: 73.2
click at [110, 93] on div "Edit an optimization - <a rel="noopener" target="_blank" href="Nos%20conseils%2…" at bounding box center [316, 149] width 632 height 299
drag, startPoint x: 275, startPoint y: 71, endPoint x: 128, endPoint y: 70, distance: 146.9
click at [128, 70] on div "Edit an optimization - <a rel="noopener" target="_blank" href="Nos%20conseils%2…" at bounding box center [316, 149] width 632 height 299
paste input "Replacement de liens al écrits sur quelques pages"
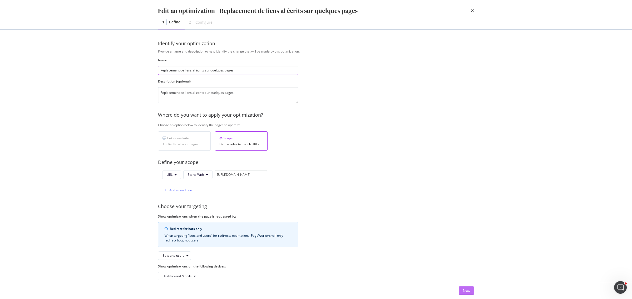
type input "Replacement de liens al écrits sur quelques pages"
click at [464, 292] on div "Next" at bounding box center [466, 291] width 7 height 4
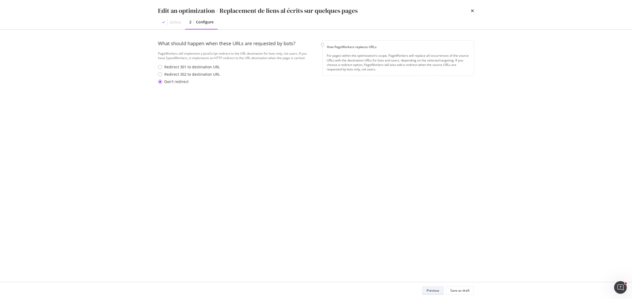
click at [464, 292] on div "Save as draft" at bounding box center [459, 291] width 19 height 4
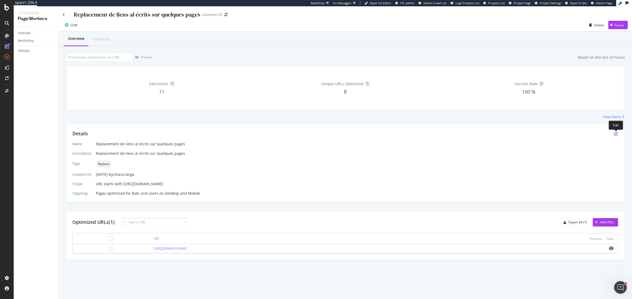
click at [614, 133] on icon "pen-to-square" at bounding box center [615, 134] width 4 height 4
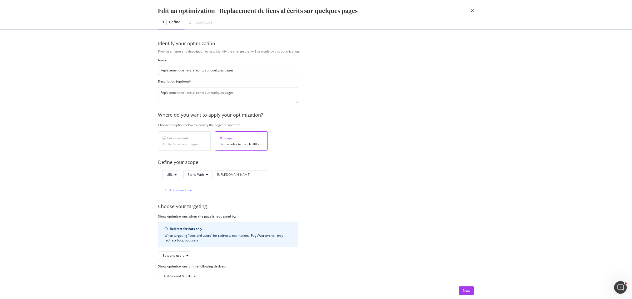
click at [192, 70] on input "Replacement de liens al écrits sur quelques pages" at bounding box center [228, 70] width 140 height 9
type input "Replacement de liens mal écrits sur quelques pages"
click at [193, 94] on textarea "Replacement de liens al écrits sur quelques pages" at bounding box center [228, 95] width 140 height 16
type textarea "Replacement de liens mal écrits sur quelques pages"
click at [470, 290] on button "Next" at bounding box center [465, 291] width 15 height 8
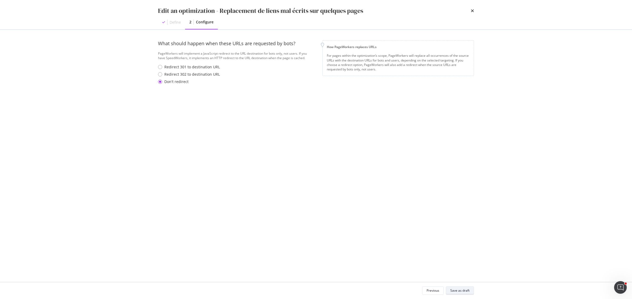
click at [461, 289] on div "Save as draft" at bounding box center [459, 291] width 19 height 4
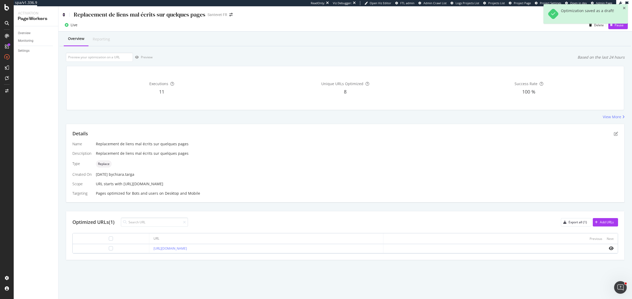
click at [63, 14] on icon at bounding box center [64, 15] width 2 height 4
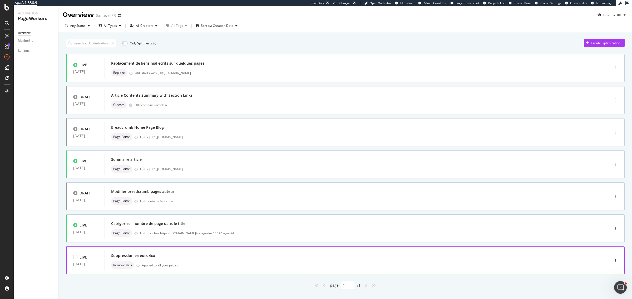
click at [201, 252] on div "Suppression erreurs 4xx" at bounding box center [349, 255] width 476 height 7
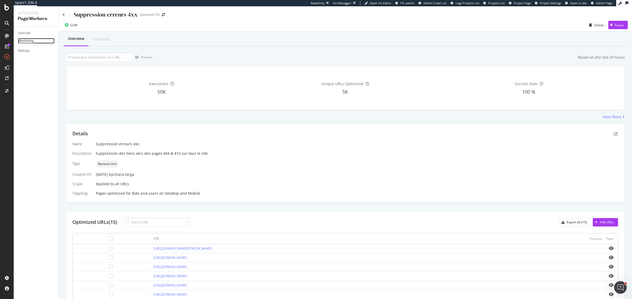
click at [28, 40] on div "Monitoring" at bounding box center [26, 41] width 16 height 6
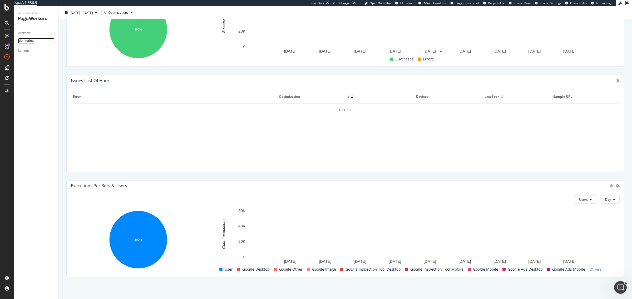
scroll to position [123, 0]
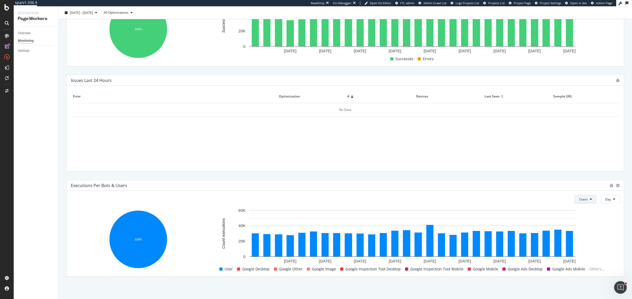
click at [587, 202] on button "Users" at bounding box center [585, 199] width 22 height 8
click at [581, 211] on span "Bots" at bounding box center [578, 209] width 9 height 5
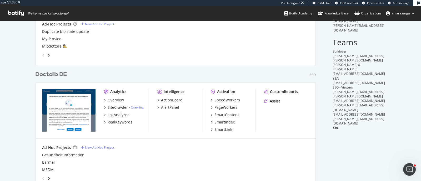
scroll to position [230, 0]
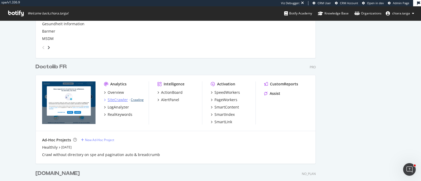
click at [133, 99] on link "Crawling" at bounding box center [137, 100] width 13 height 4
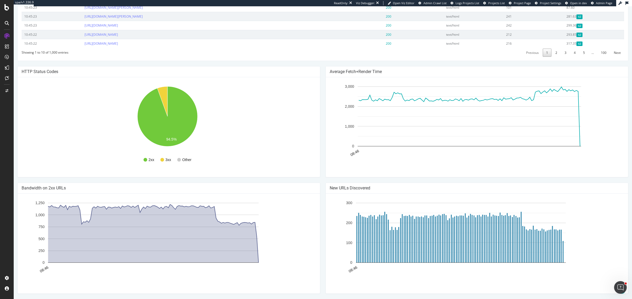
scroll to position [282, 0]
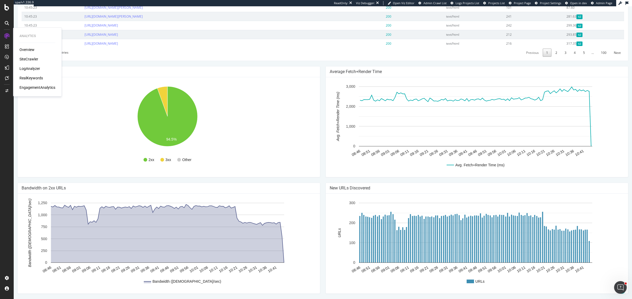
click at [28, 60] on div "SiteCrawler" at bounding box center [28, 59] width 19 height 5
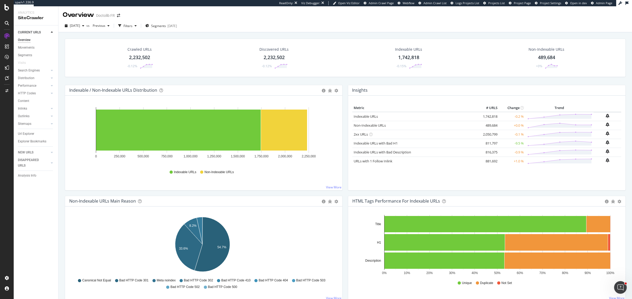
drag, startPoint x: 34, startPoint y: 132, endPoint x: 122, endPoint y: 57, distance: 115.3
click at [34, 132] on link "Url Explorer" at bounding box center [36, 134] width 37 height 6
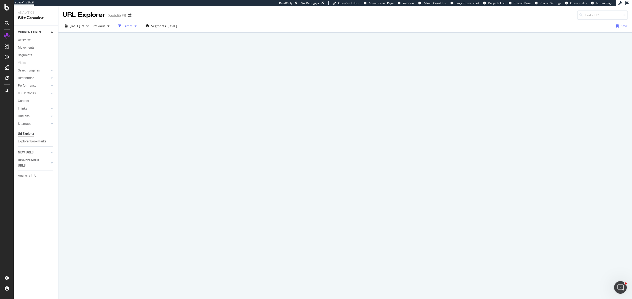
click at [139, 26] on div "button" at bounding box center [135, 25] width 6 height 3
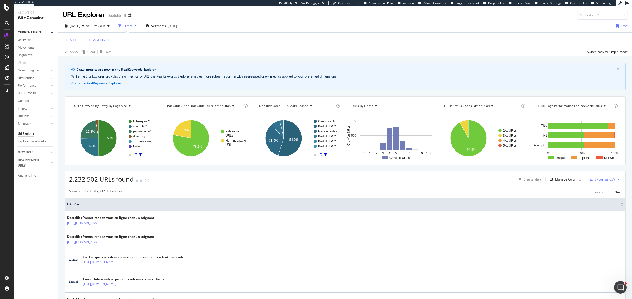
click at [78, 41] on div "Add Filter" at bounding box center [77, 40] width 14 height 4
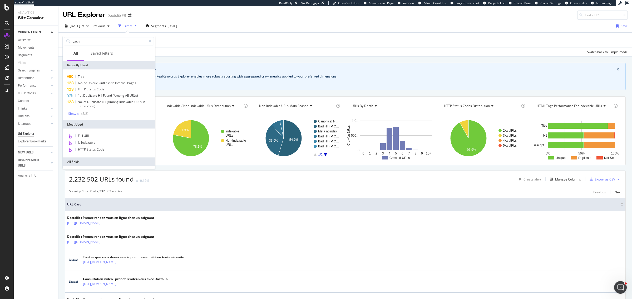
type input "cache"
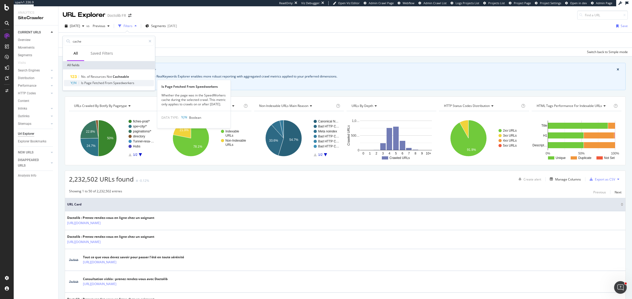
click at [103, 81] on div "Is Page Fetched From Speedworkers" at bounding box center [112, 83] width 84 height 6
